Goal: Complete application form

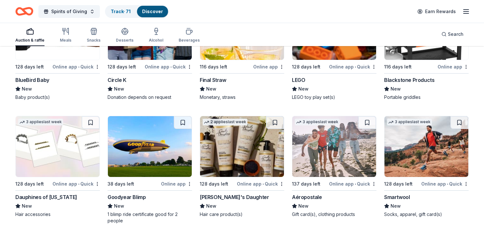
scroll to position [4630, 0]
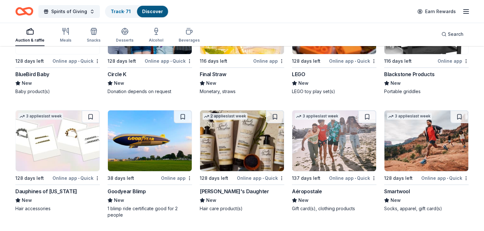
click at [152, 145] on img at bounding box center [150, 141] width 84 height 61
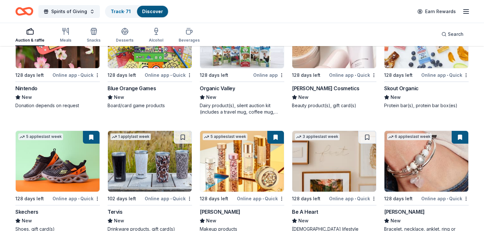
scroll to position [4916, 0]
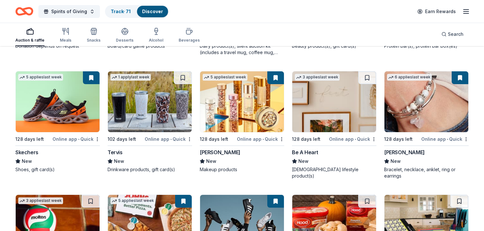
click at [61, 105] on img at bounding box center [58, 101] width 84 height 61
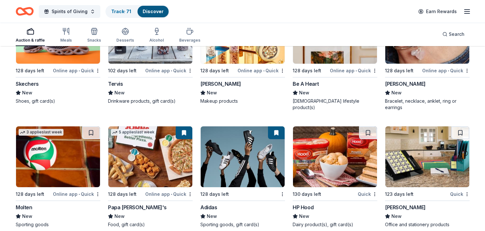
scroll to position [4997, 0]
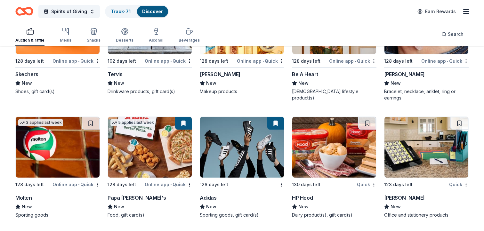
click at [142, 145] on img at bounding box center [150, 147] width 84 height 61
click at [236, 146] on img at bounding box center [242, 147] width 84 height 61
click at [337, 144] on img at bounding box center [334, 147] width 84 height 61
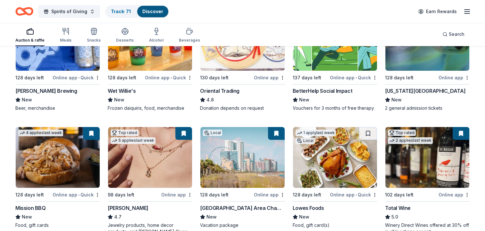
scroll to position [127, 0]
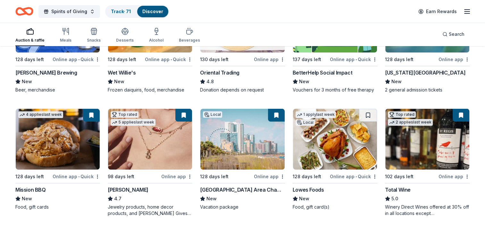
click at [51, 139] on img at bounding box center [58, 139] width 84 height 61
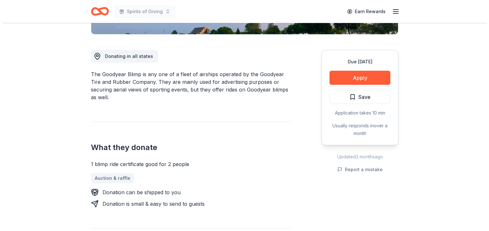
scroll to position [163, 0]
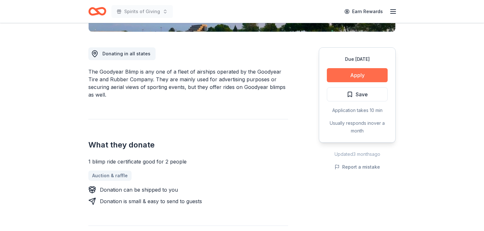
click at [358, 76] on button "Apply" at bounding box center [357, 75] width 61 height 14
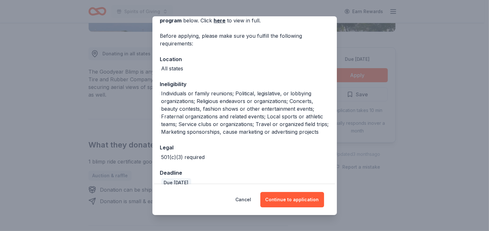
scroll to position [56, 0]
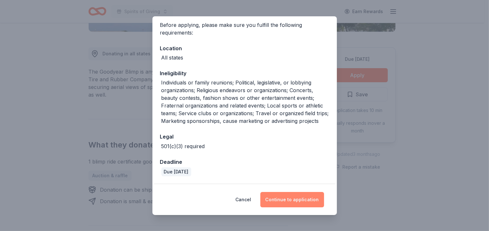
click at [297, 199] on button "Continue to application" at bounding box center [292, 199] width 64 height 15
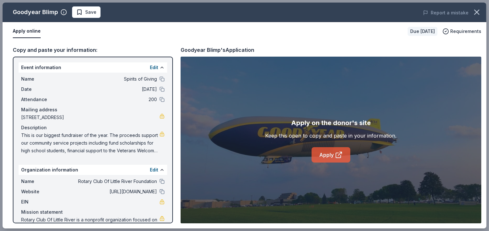
click at [337, 157] on icon at bounding box center [339, 155] width 8 height 8
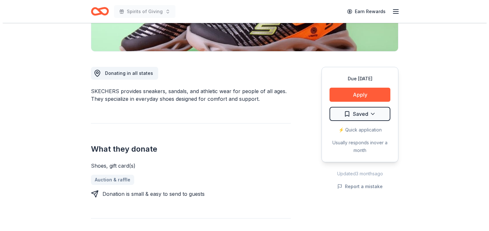
scroll to position [147, 0]
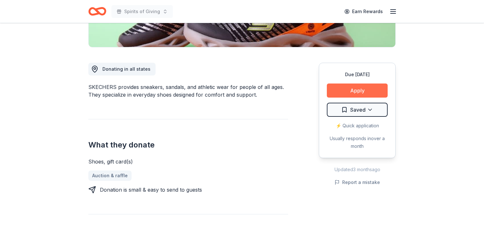
click at [358, 93] on button "Apply" at bounding box center [357, 91] width 61 height 14
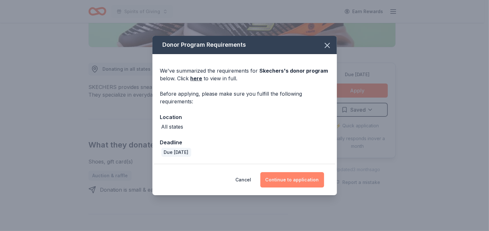
click at [299, 181] on button "Continue to application" at bounding box center [292, 179] width 64 height 15
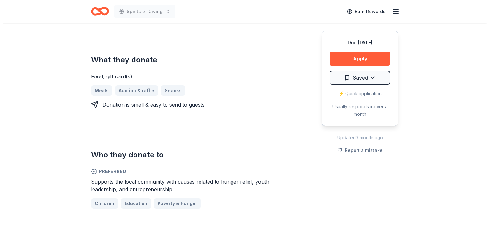
scroll to position [237, 0]
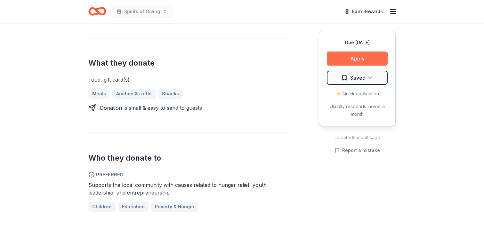
click at [359, 58] on button "Apply" at bounding box center [357, 59] width 61 height 14
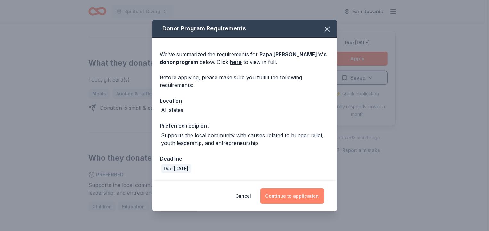
click at [296, 197] on button "Continue to application" at bounding box center [292, 196] width 64 height 15
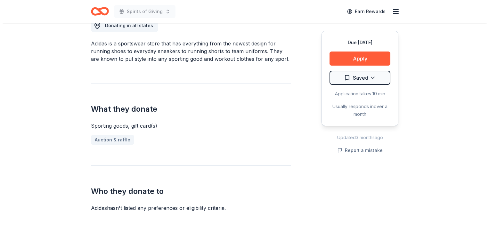
scroll to position [192, 0]
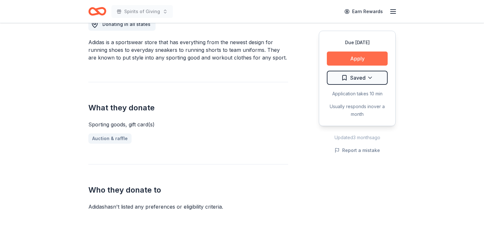
click at [354, 57] on button "Apply" at bounding box center [357, 59] width 61 height 14
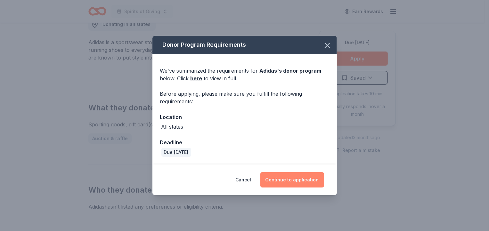
click at [302, 180] on button "Continue to application" at bounding box center [292, 179] width 64 height 15
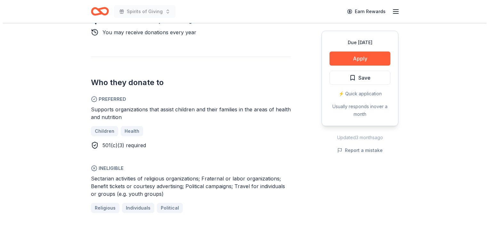
scroll to position [368, 0]
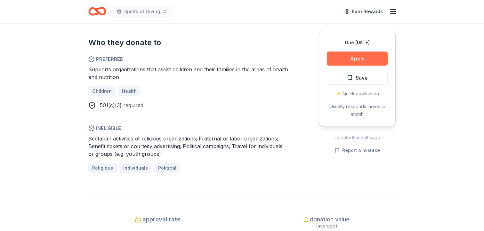
click at [360, 57] on button "Apply" at bounding box center [357, 59] width 61 height 14
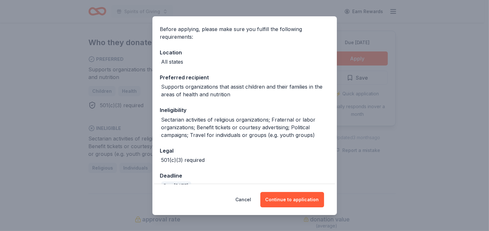
scroll to position [53, 0]
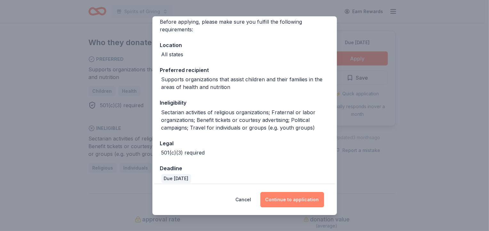
click at [297, 200] on button "Continue to application" at bounding box center [292, 199] width 64 height 15
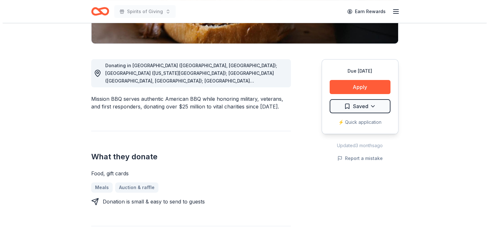
scroll to position [154, 0]
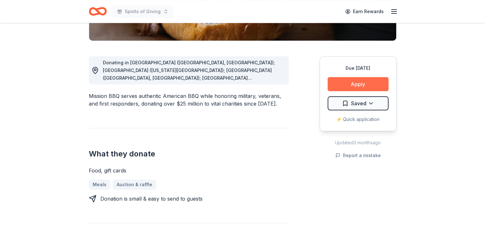
click at [358, 86] on button "Apply" at bounding box center [357, 84] width 61 height 14
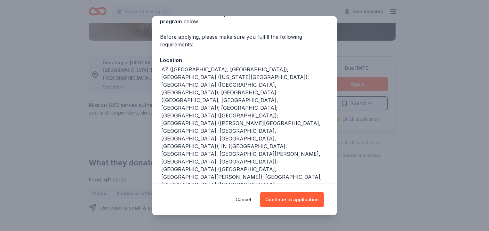
scroll to position [39, 0]
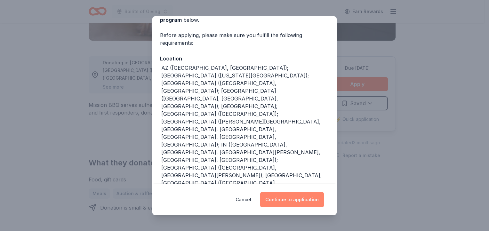
click at [303, 200] on button "Continue to application" at bounding box center [292, 199] width 64 height 15
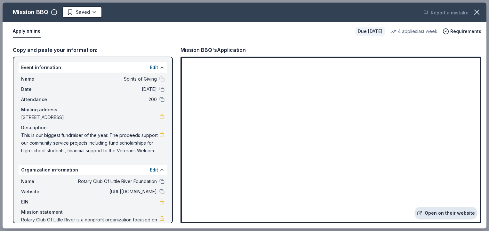
click at [450, 215] on link "Open on their website" at bounding box center [446, 213] width 63 height 13
